Goal: Task Accomplishment & Management: Complete application form

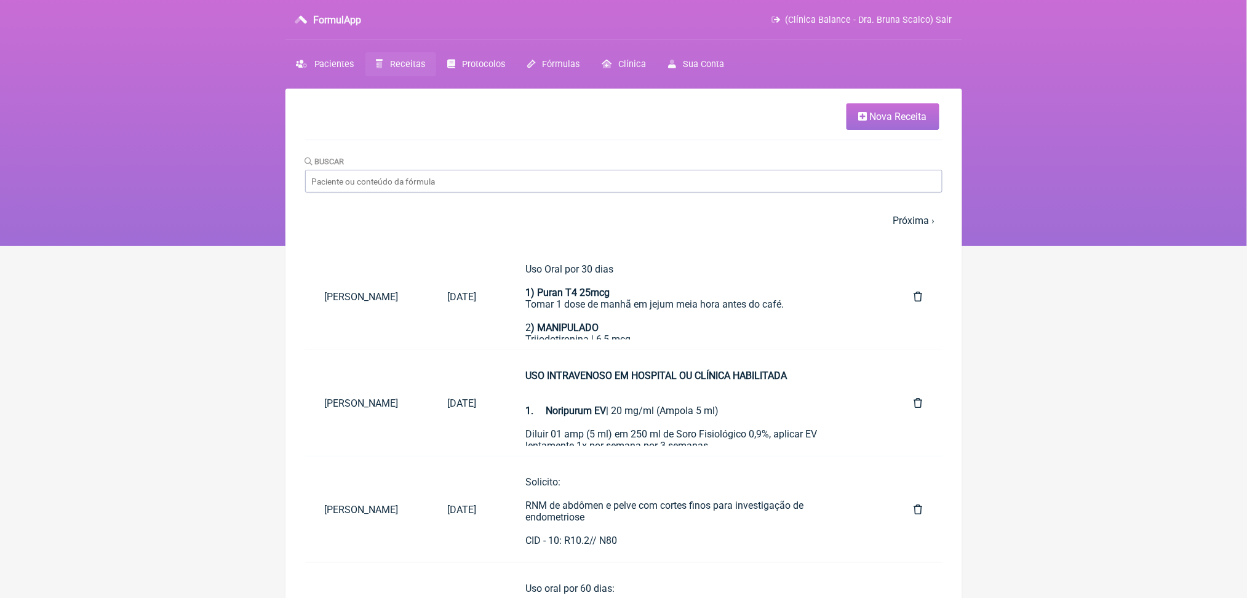
click at [871, 117] on span "Nova Receita" at bounding box center [898, 117] width 57 height 12
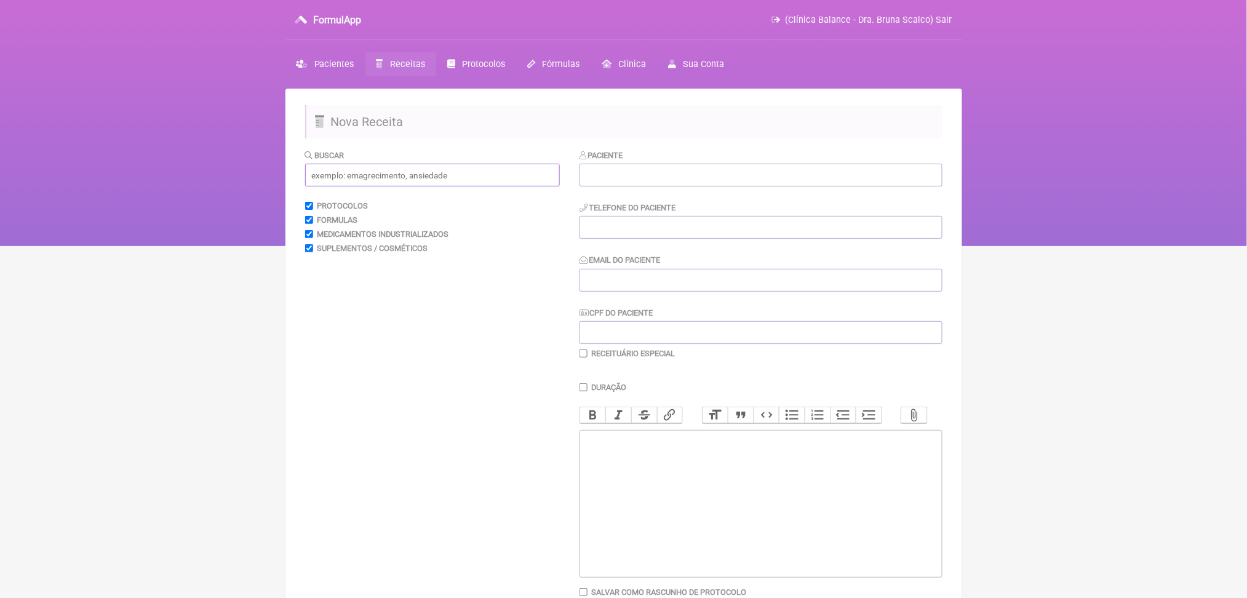
click at [548, 186] on input "text" at bounding box center [432, 175] width 255 height 23
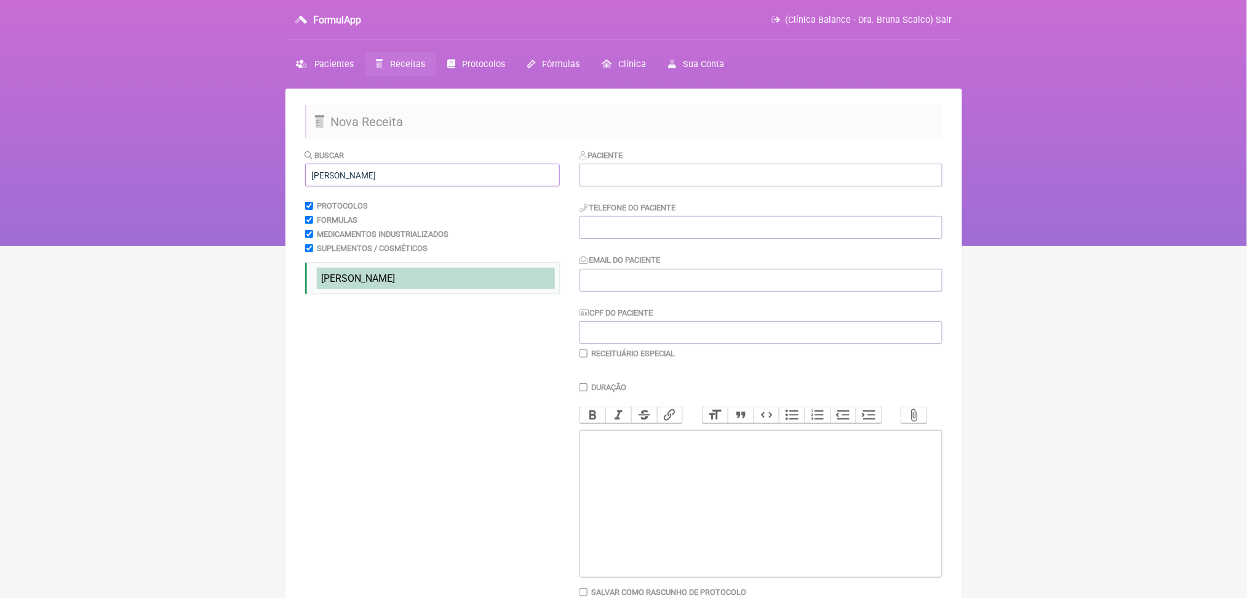
type input "[PERSON_NAME]"
click at [373, 289] on li "[PERSON_NAME]" at bounding box center [436, 279] width 238 height 22
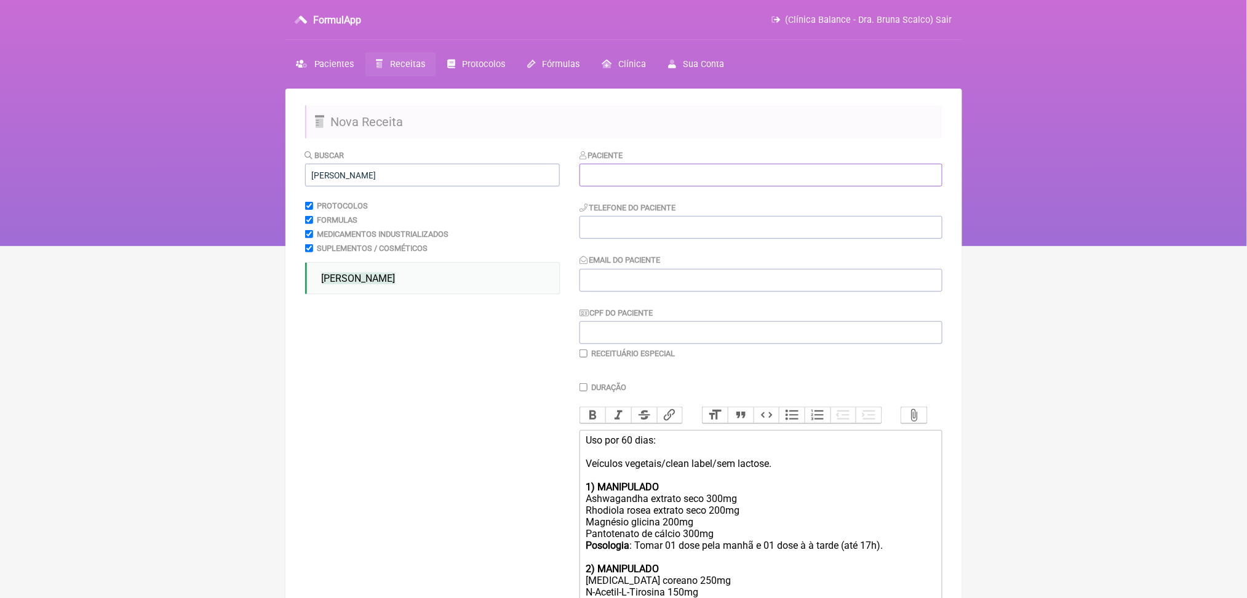
click at [637, 186] on input "text" at bounding box center [760, 175] width 363 height 23
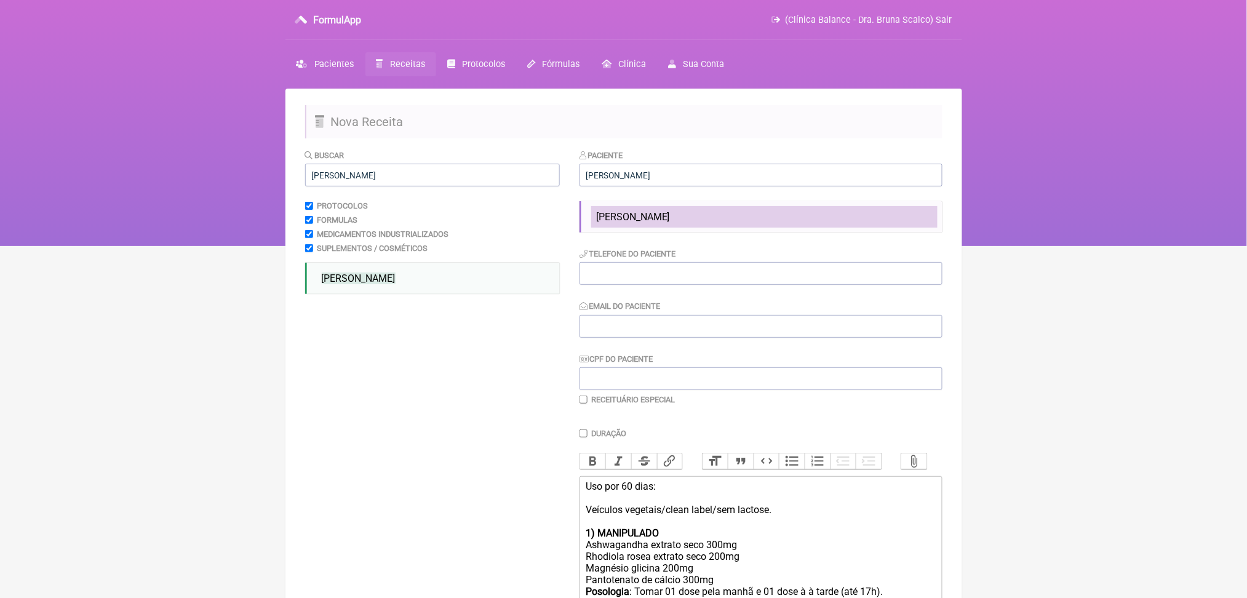
click at [697, 228] on li "[PERSON_NAME]" at bounding box center [764, 217] width 346 height 22
type input "[PERSON_NAME]"
type input "[PHONE_NUMBER]"
type input "[EMAIL_ADDRESS][DOMAIN_NAME]"
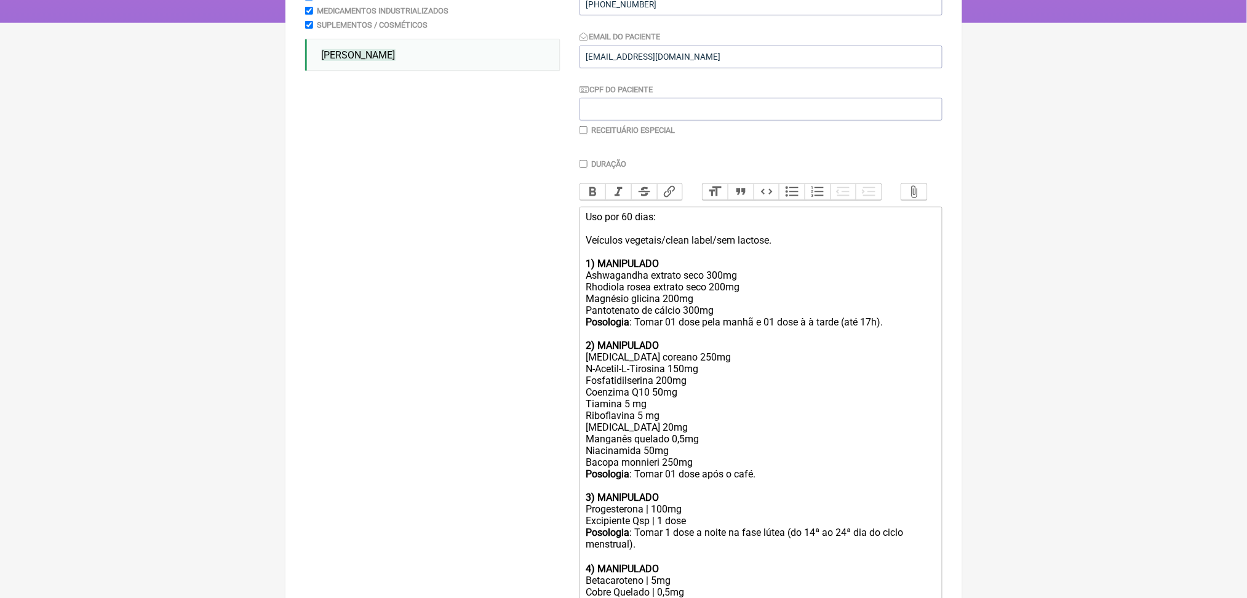
scroll to position [228, 0]
